Goal: Leave review/rating: Leave review/rating

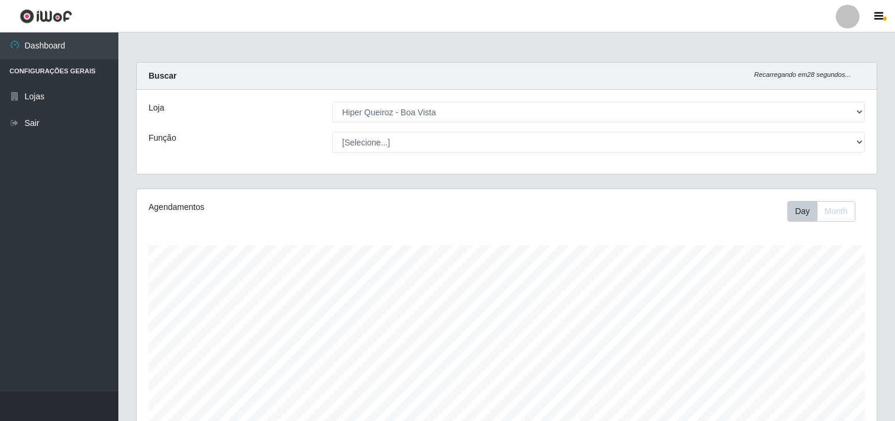
select select "514"
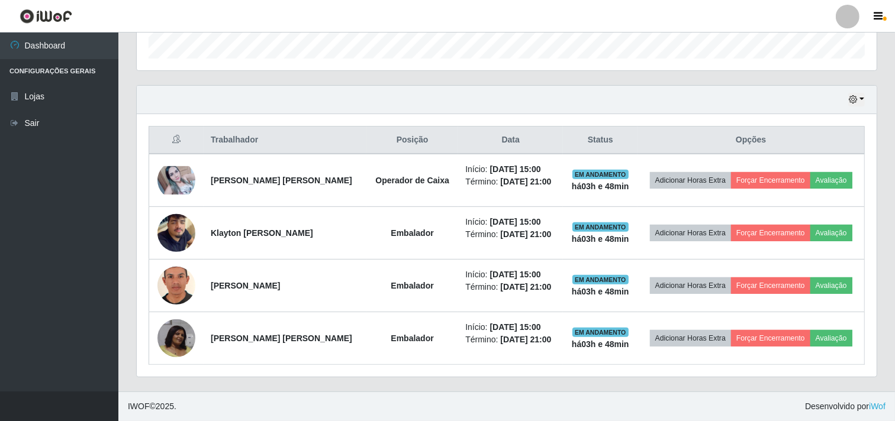
scroll to position [245, 740]
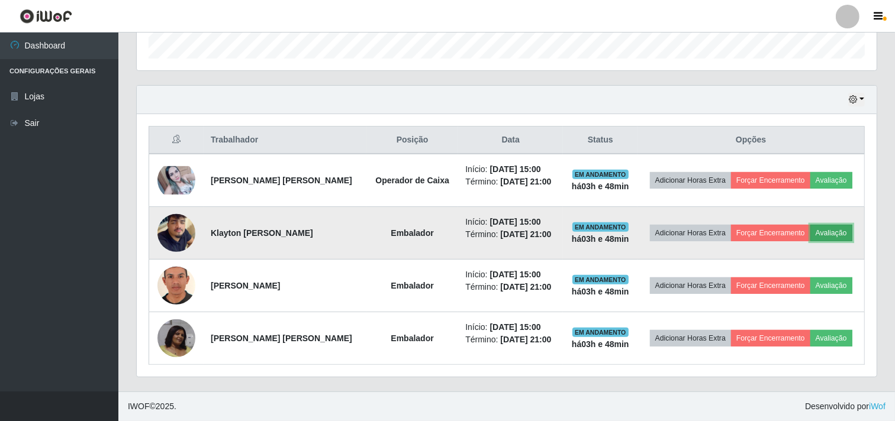
click at [831, 231] on button "Avaliação" at bounding box center [831, 233] width 42 height 17
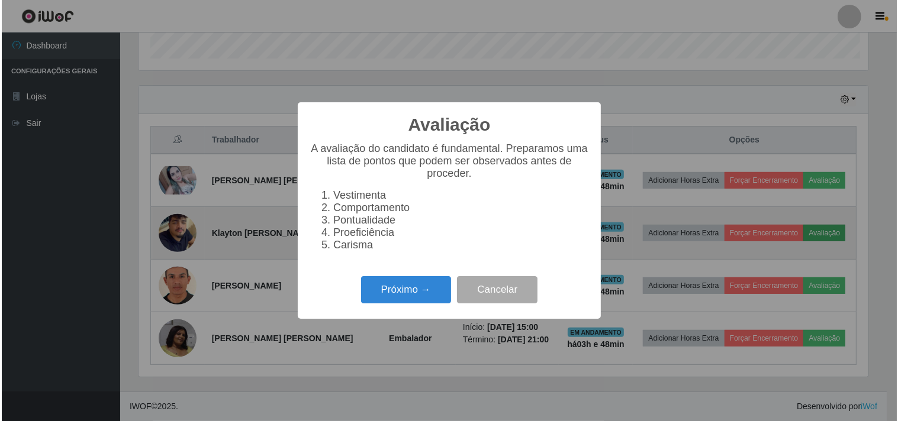
scroll to position [245, 732]
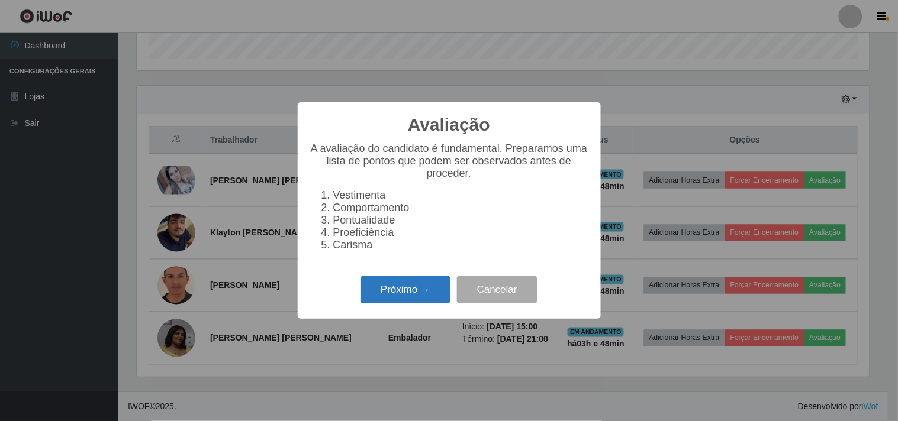
click at [404, 286] on button "Próximo →" at bounding box center [405, 290] width 90 height 28
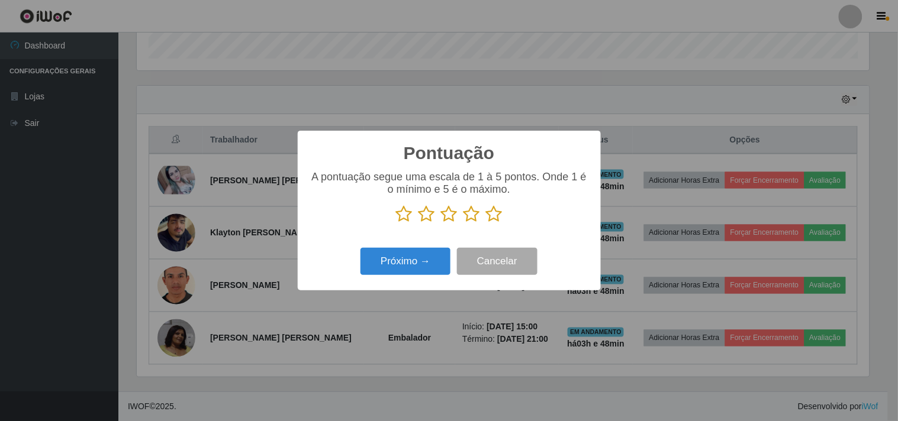
scroll to position [591440, 590953]
click at [497, 213] on icon at bounding box center [494, 214] width 17 height 18
click at [486, 223] on input "radio" at bounding box center [486, 223] width 0 height 0
click at [404, 273] on button "Próximo →" at bounding box center [405, 262] width 90 height 28
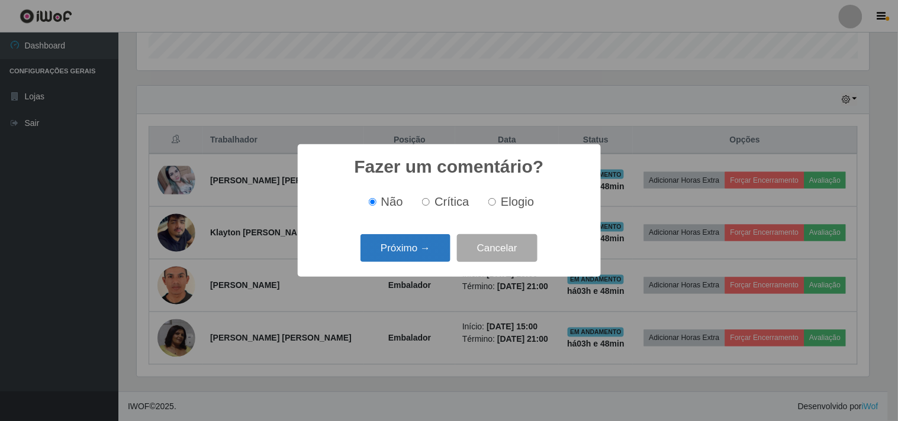
click at [406, 253] on button "Próximo →" at bounding box center [405, 248] width 90 height 28
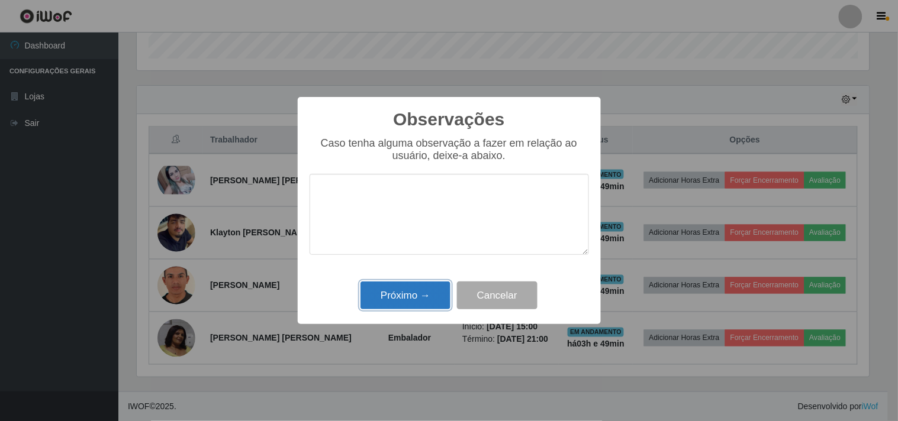
click at [428, 302] on button "Próximo →" at bounding box center [405, 296] width 90 height 28
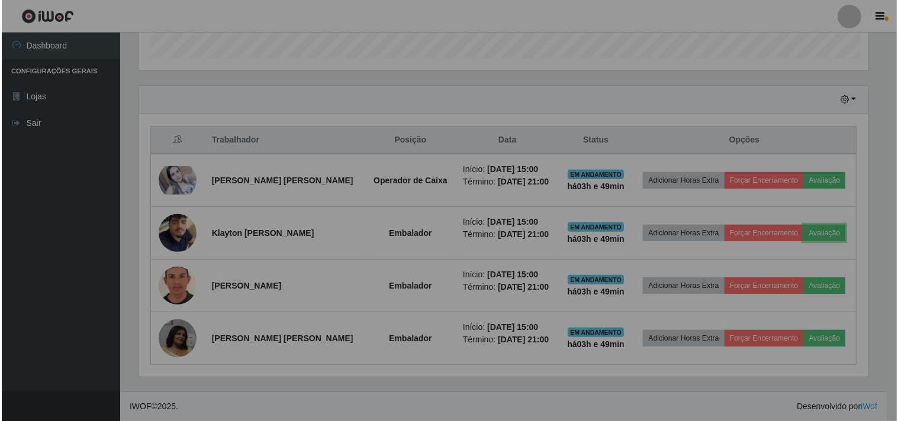
scroll to position [245, 740]
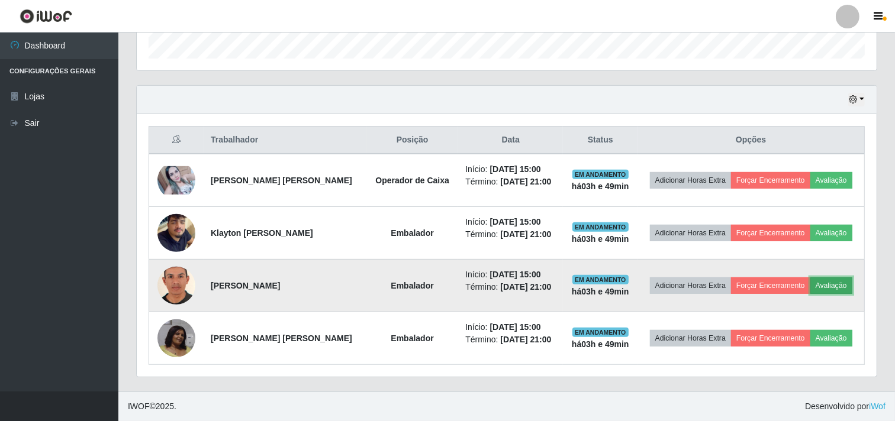
click at [843, 282] on button "Avaliação" at bounding box center [831, 286] width 42 height 17
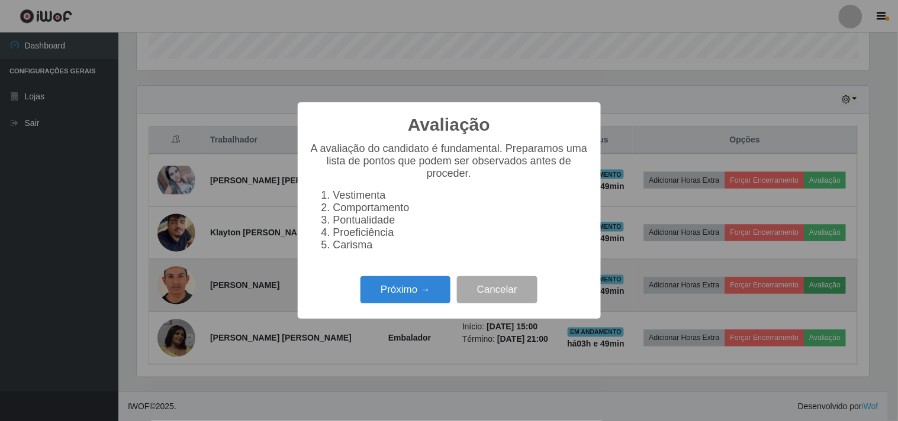
scroll to position [245, 732]
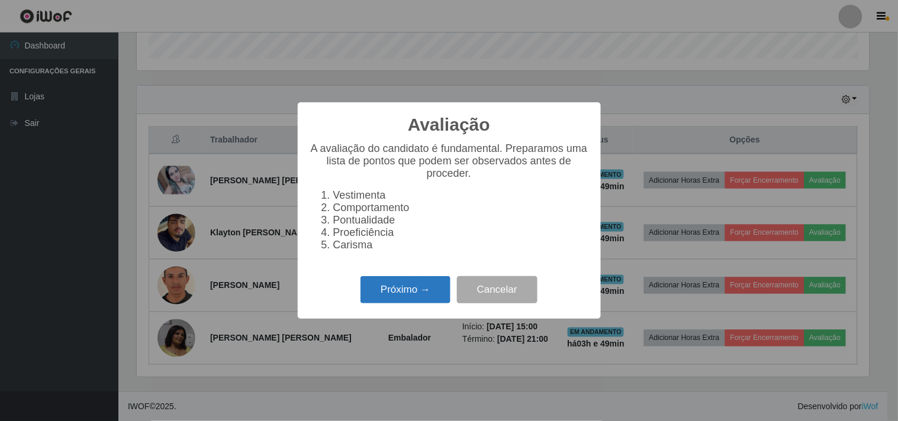
click at [441, 292] on button "Próximo →" at bounding box center [405, 290] width 90 height 28
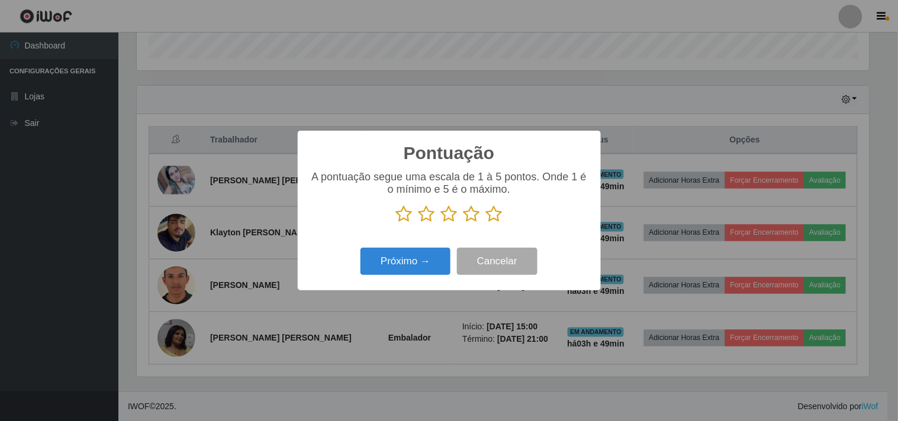
click at [495, 214] on icon at bounding box center [494, 214] width 17 height 18
click at [486, 223] on input "radio" at bounding box center [486, 223] width 0 height 0
click at [427, 269] on button "Próximo →" at bounding box center [405, 262] width 90 height 28
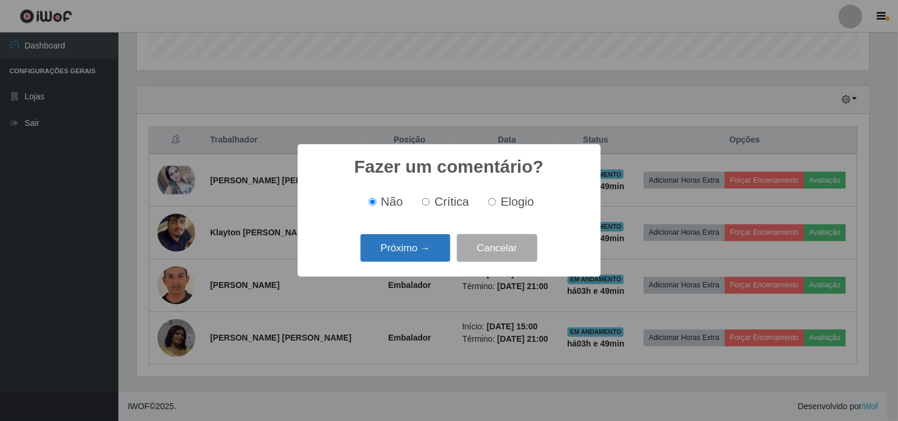
click at [428, 261] on button "Próximo →" at bounding box center [405, 248] width 90 height 28
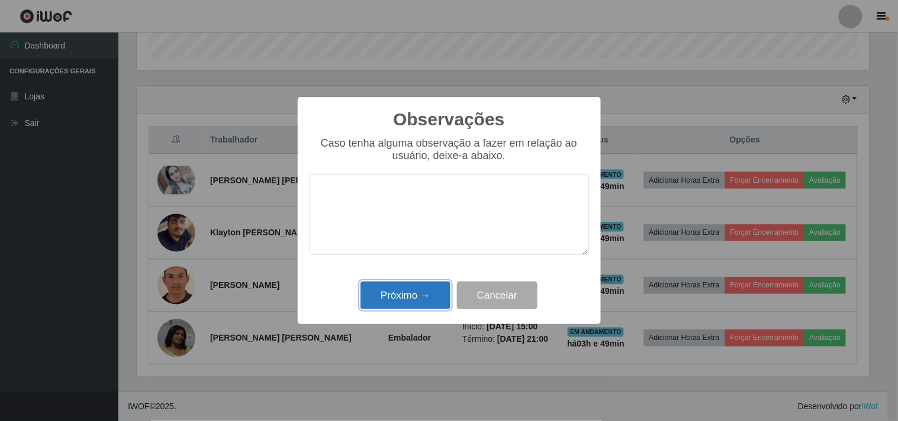
click at [410, 293] on button "Próximo →" at bounding box center [405, 296] width 90 height 28
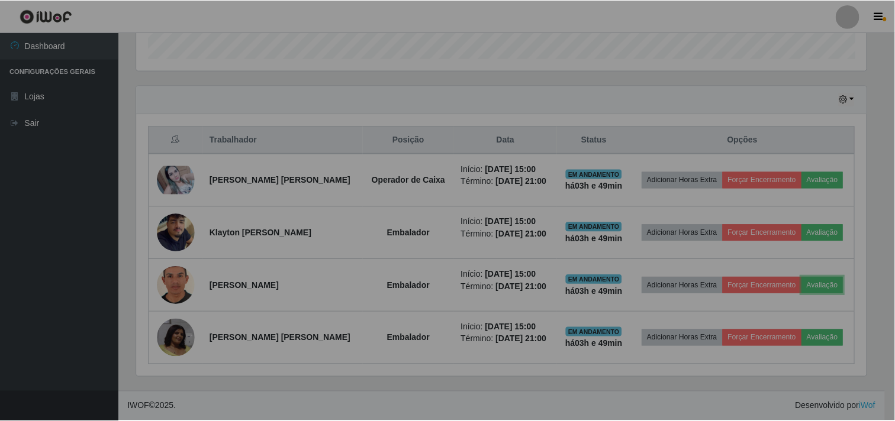
scroll to position [245, 740]
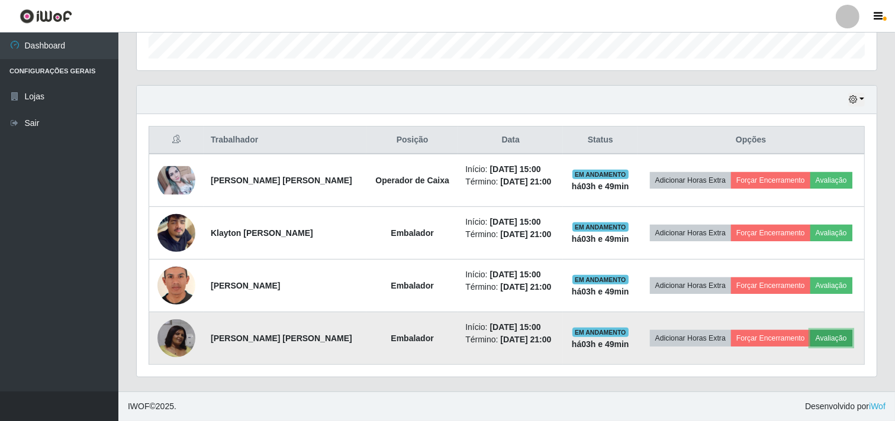
click at [844, 344] on button "Avaliação" at bounding box center [831, 338] width 42 height 17
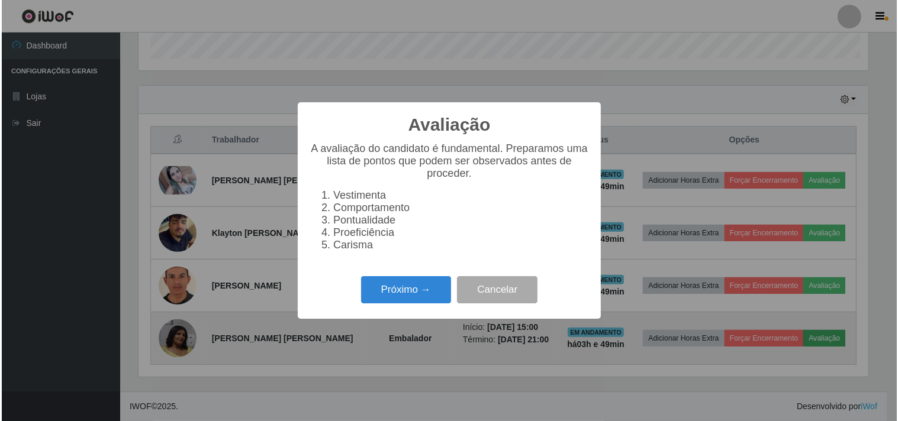
scroll to position [245, 732]
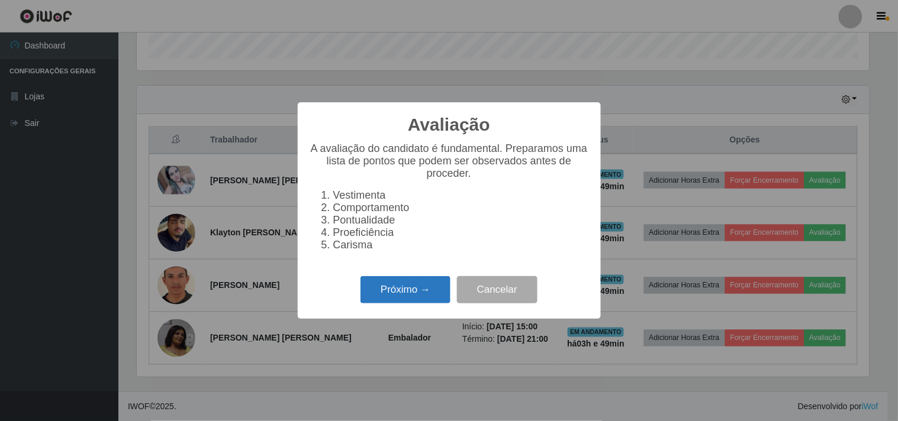
click at [385, 285] on button "Próximo →" at bounding box center [405, 290] width 90 height 28
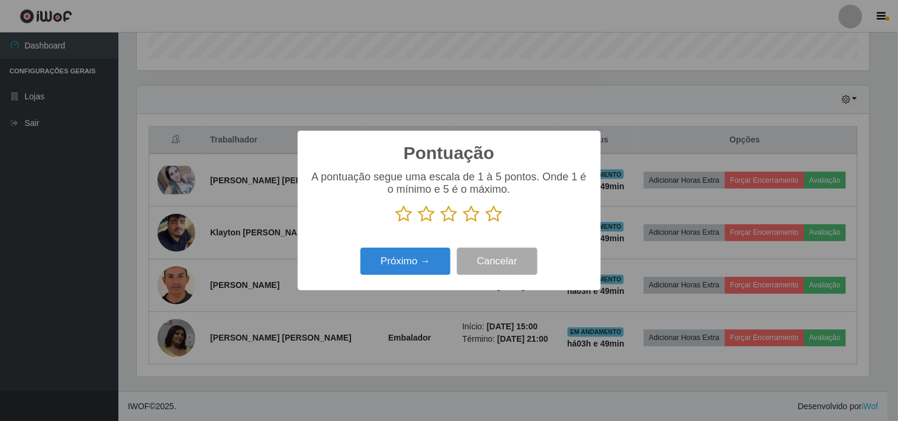
click at [493, 217] on icon at bounding box center [494, 214] width 17 height 18
click at [486, 223] on input "radio" at bounding box center [486, 223] width 0 height 0
click at [421, 270] on button "Próximo →" at bounding box center [405, 262] width 90 height 28
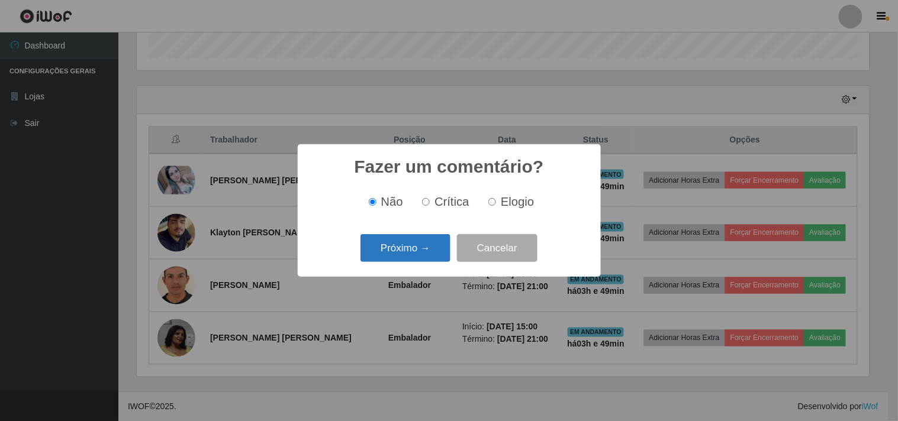
click at [421, 255] on button "Próximo →" at bounding box center [405, 248] width 90 height 28
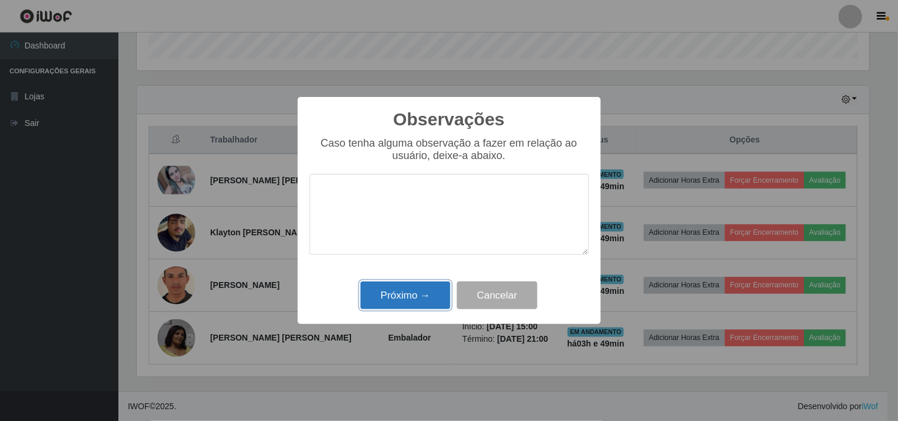
click at [418, 303] on button "Próximo →" at bounding box center [405, 296] width 90 height 28
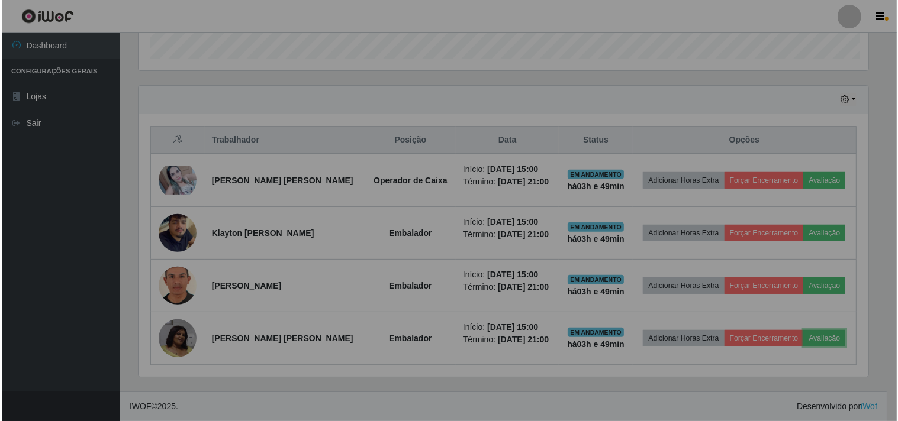
scroll to position [245, 740]
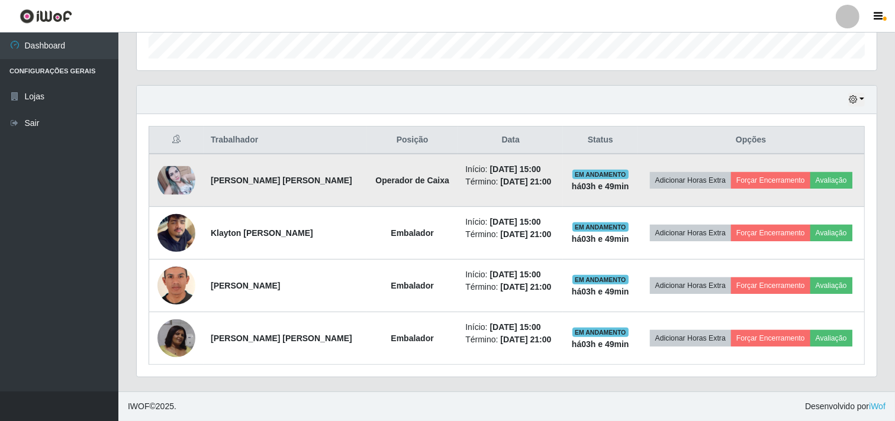
click at [835, 189] on td "Adicionar Horas Extra Forçar Encerramento Avaliação" at bounding box center [750, 180] width 227 height 53
click at [836, 181] on button "Avaliação" at bounding box center [831, 180] width 42 height 17
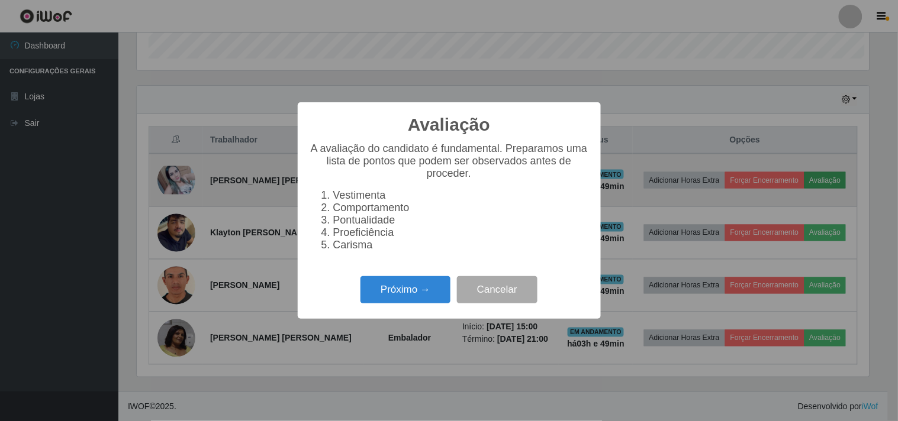
scroll to position [245, 732]
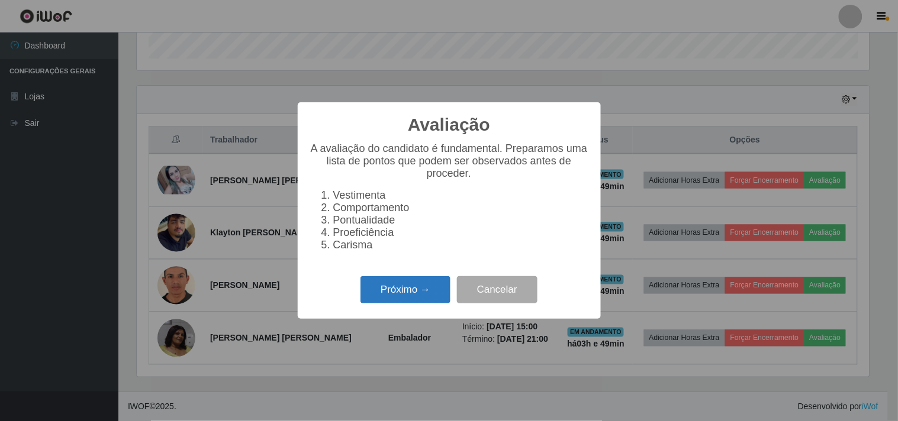
click at [418, 291] on button "Próximo →" at bounding box center [405, 290] width 90 height 28
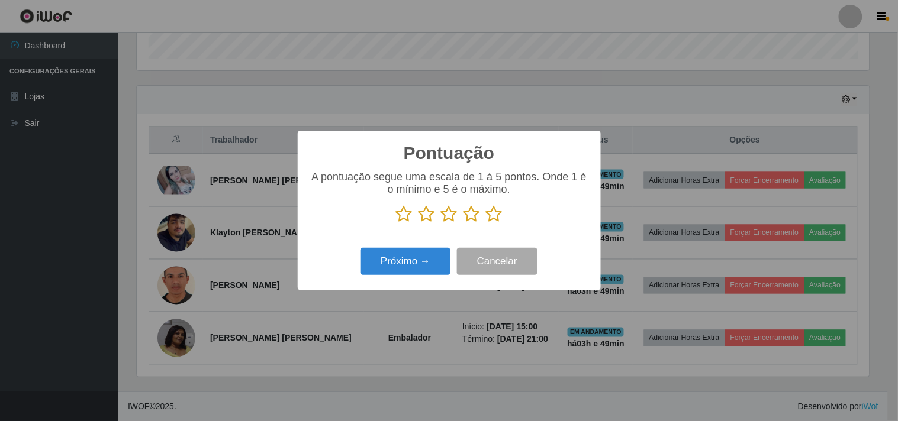
scroll to position [591440, 590953]
click at [497, 211] on icon at bounding box center [494, 214] width 17 height 18
click at [486, 223] on input "radio" at bounding box center [486, 223] width 0 height 0
click at [417, 266] on button "Próximo →" at bounding box center [405, 262] width 90 height 28
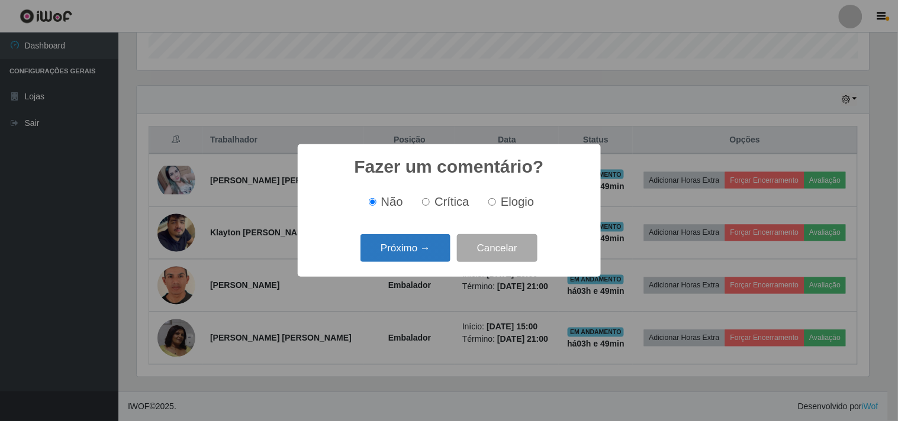
click at [424, 251] on button "Próximo →" at bounding box center [405, 248] width 90 height 28
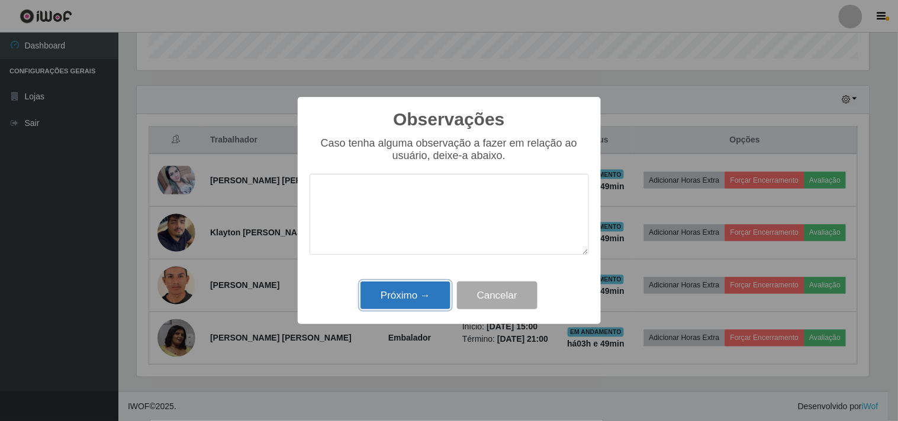
click at [420, 283] on button "Próximo →" at bounding box center [405, 296] width 90 height 28
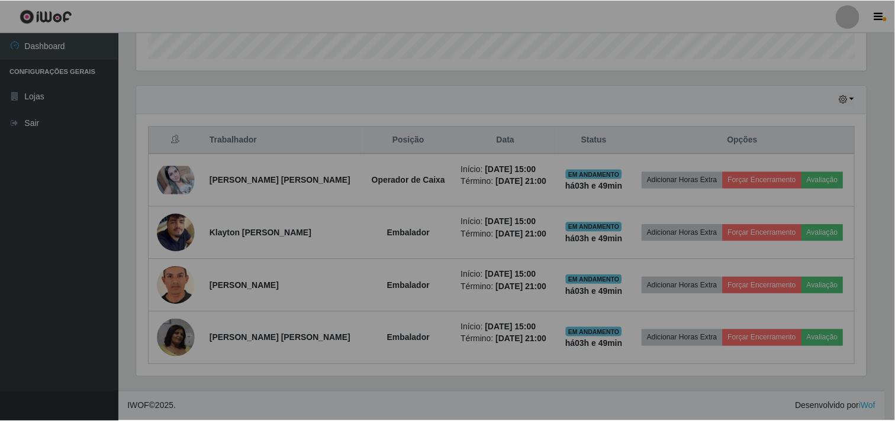
scroll to position [245, 740]
